Goal: Navigation & Orientation: Find specific page/section

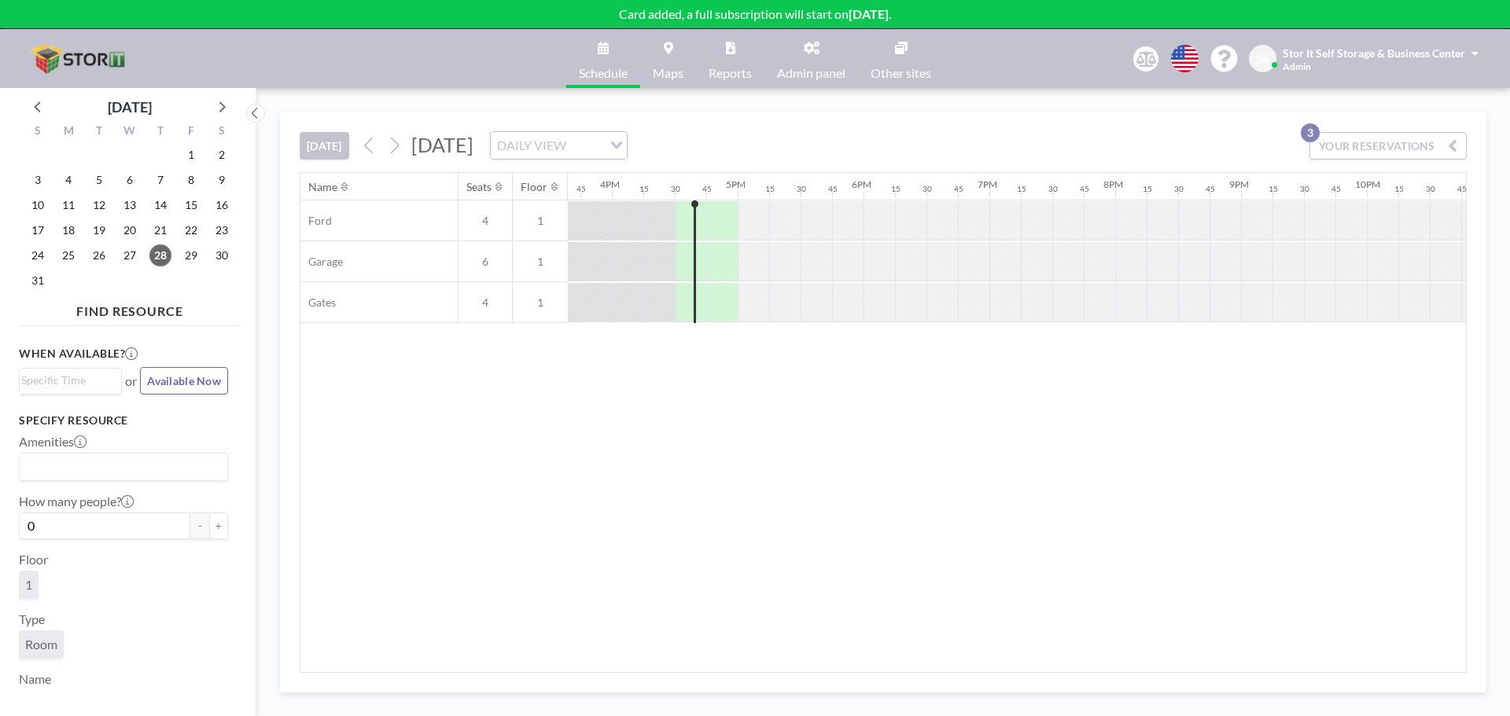
scroll to position [0, 2045]
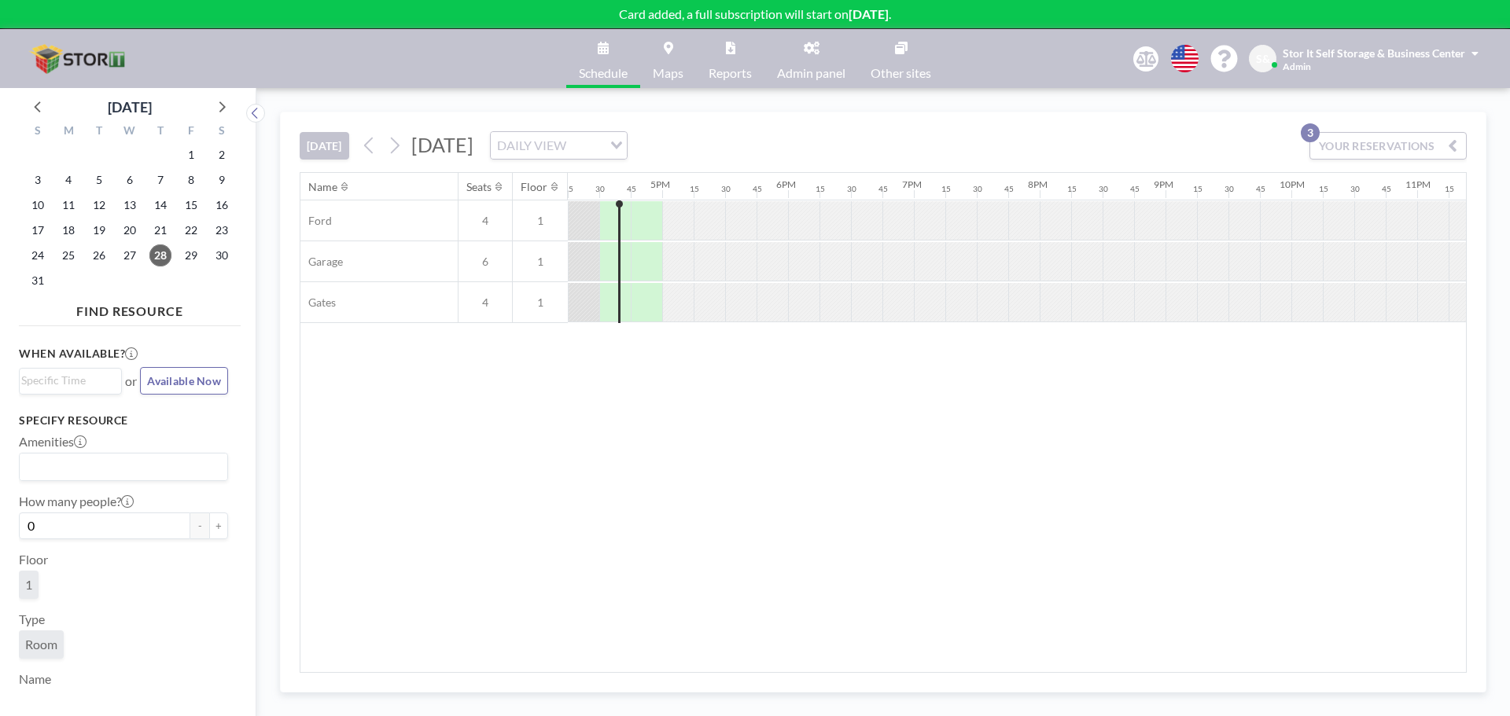
click at [694, 494] on div "Name Seats Floor 12AM 15 30 45 1AM 15 30 45 2AM 15 30 45 3AM 15 30 45 4AM 15 30…" at bounding box center [883, 422] width 1166 height 499
click at [708, 228] on div at bounding box center [709, 220] width 31 height 39
click at [993, 452] on div "Name Seats Floor 12AM 15 30 45 1AM 15 30 45 2AM 15 30 45 3AM 15 30 45 4AM 15 30…" at bounding box center [883, 422] width 1166 height 499
click at [653, 580] on div "Name Seats Floor 12AM 15 30 45 1AM 15 30 45 2AM 15 30 45 3AM 15 30 45 4AM 15 30…" at bounding box center [883, 422] width 1166 height 499
click at [42, 74] on img at bounding box center [79, 58] width 109 height 31
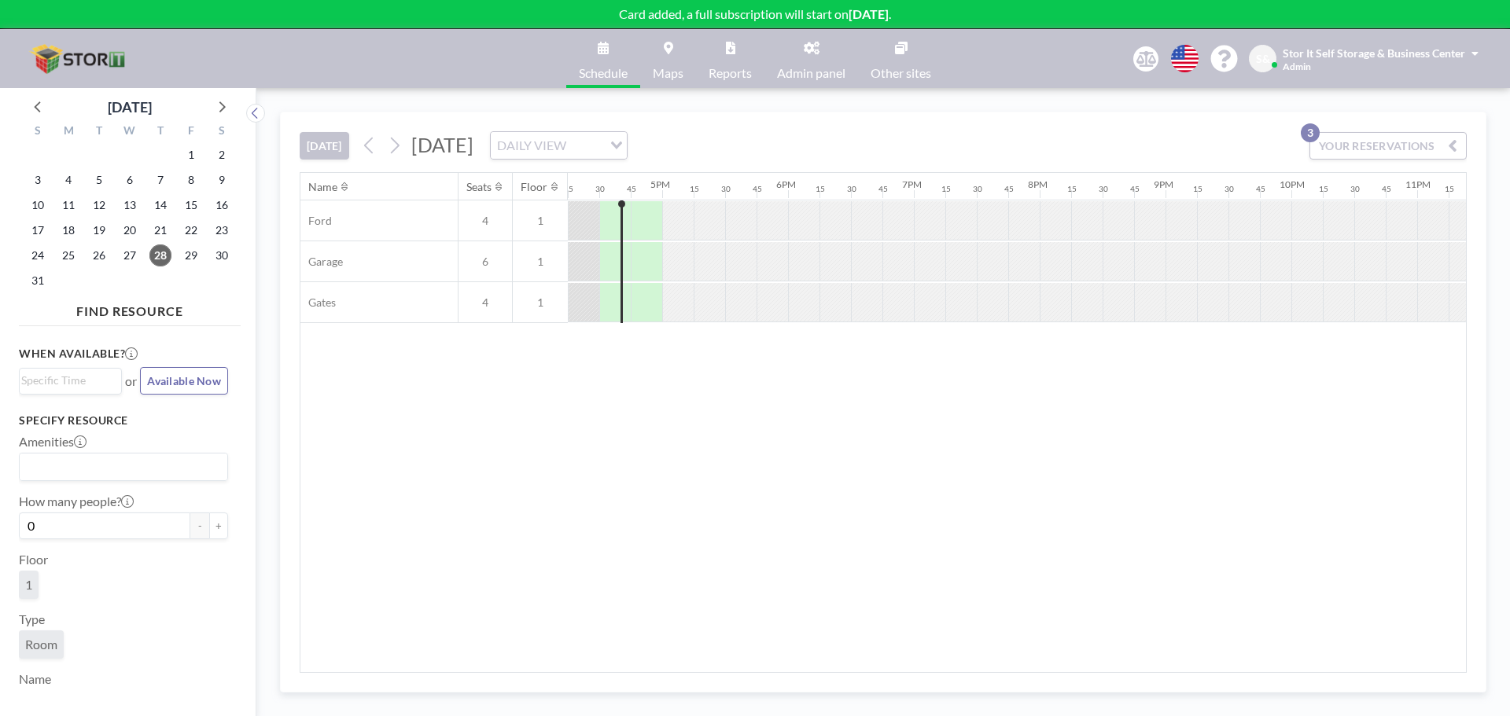
click at [676, 48] on link "Maps" at bounding box center [668, 58] width 56 height 59
click at [676, 42] on link "Maps" at bounding box center [668, 58] width 56 height 59
